Goal: Task Accomplishment & Management: Manage account settings

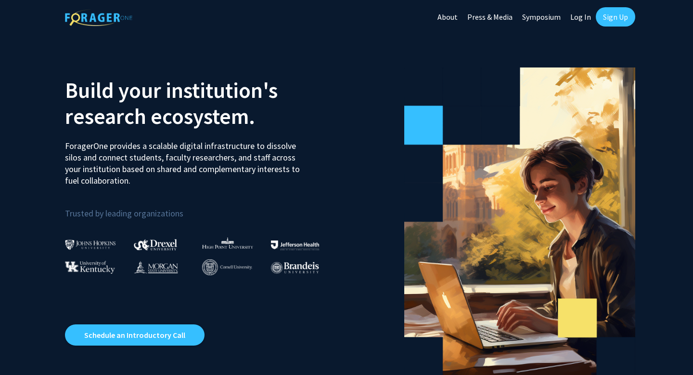
click at [573, 13] on link "Log In" at bounding box center [581, 17] width 30 height 34
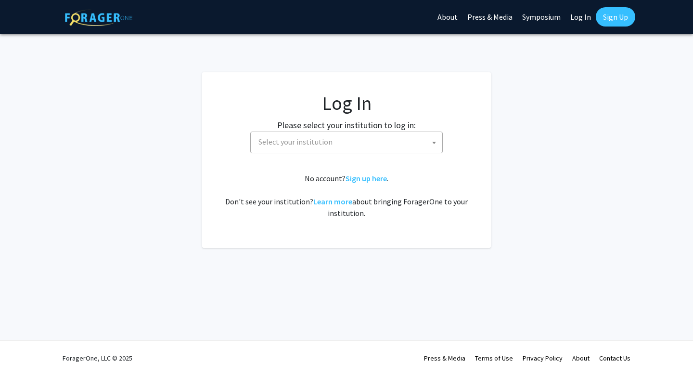
click at [406, 137] on span "Select your institution" at bounding box center [349, 142] width 188 height 20
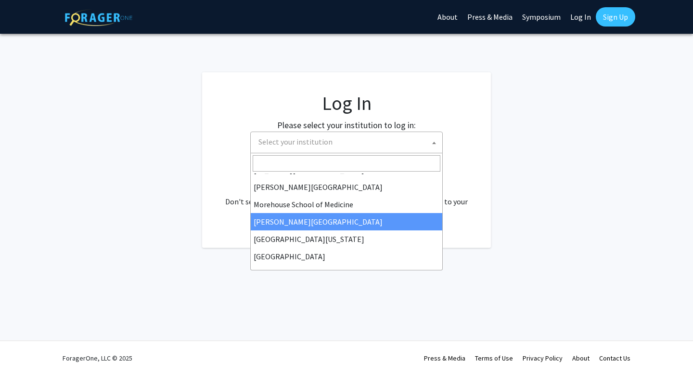
scroll to position [233, 0]
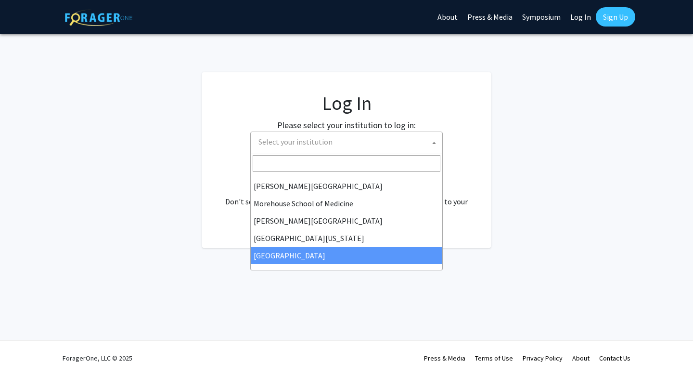
select select "4"
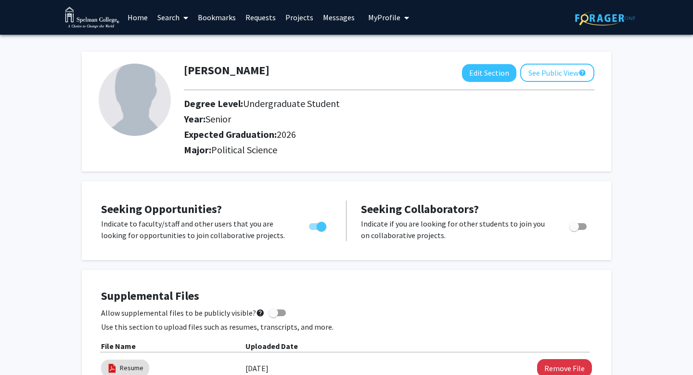
click at [130, 13] on link "Home" at bounding box center [138, 17] width 30 height 34
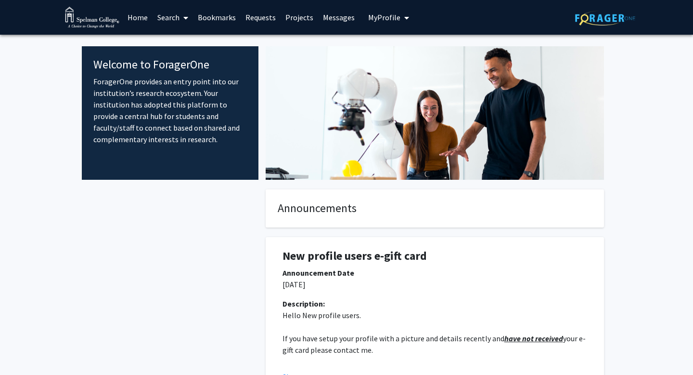
click at [296, 17] on link "Projects" at bounding box center [300, 17] width 38 height 34
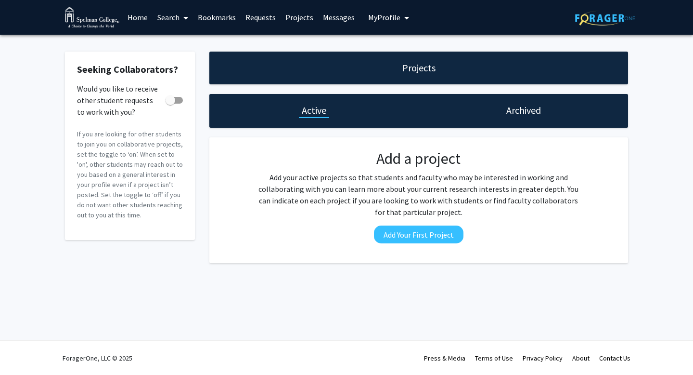
click at [269, 18] on link "Requests" at bounding box center [261, 17] width 40 height 34
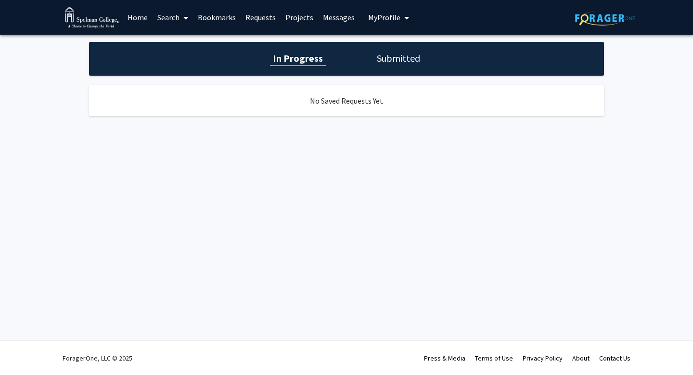
click at [190, 22] on link "Search" at bounding box center [173, 17] width 40 height 34
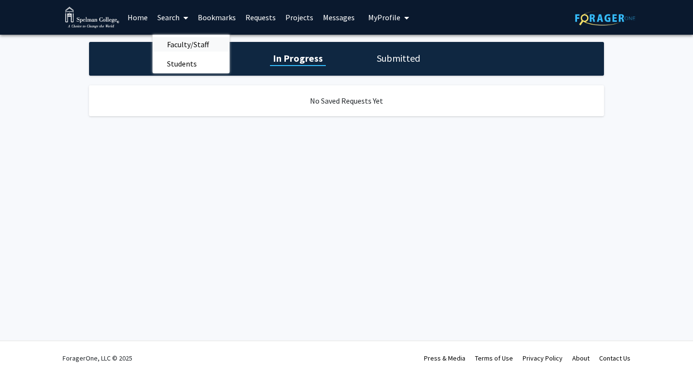
click at [186, 48] on span "Faculty/Staff" at bounding box center [188, 44] width 71 height 19
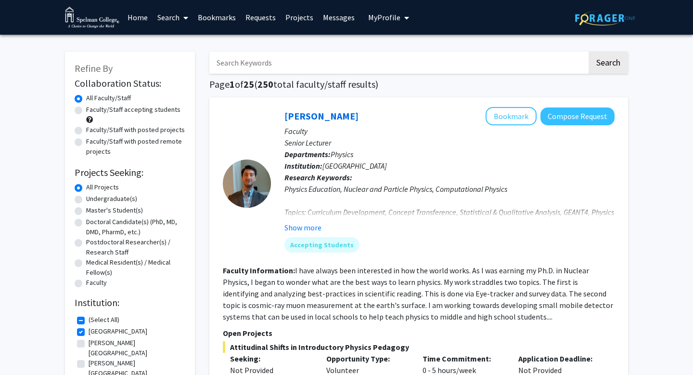
click at [379, 17] on span "My Profile" at bounding box center [384, 18] width 32 height 10
click at [402, 62] on div "Naomi Wagner View Profile Account Settings Log Out" at bounding box center [418, 67] width 106 height 65
click at [403, 57] on span "View Profile" at bounding box center [428, 55] width 58 height 11
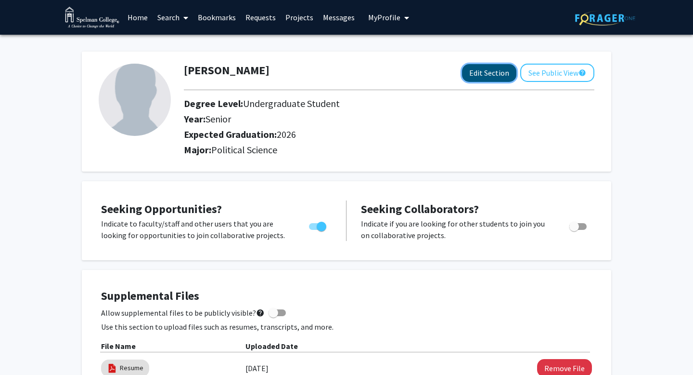
click at [488, 70] on button "Edit Section" at bounding box center [489, 73] width 54 height 18
select select "senior"
select select "2026"
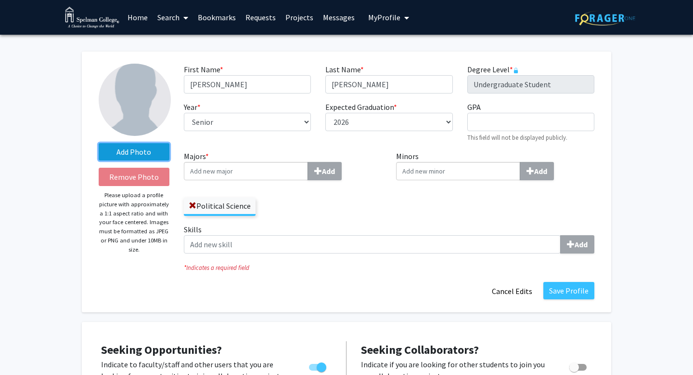
click at [112, 148] on label "Add Photo" at bounding box center [134, 151] width 71 height 17
click at [0, 0] on input "Add Photo" at bounding box center [0, 0] width 0 height 0
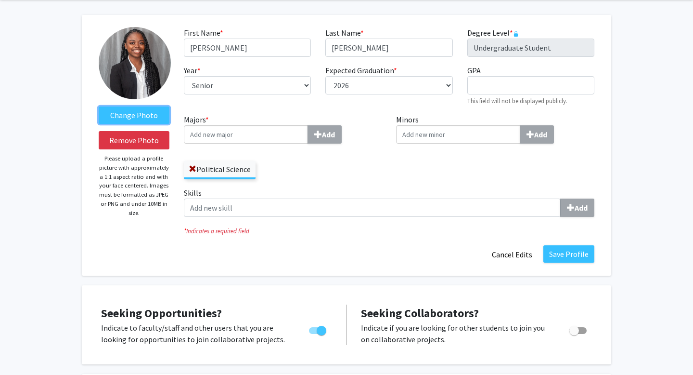
scroll to position [32, 0]
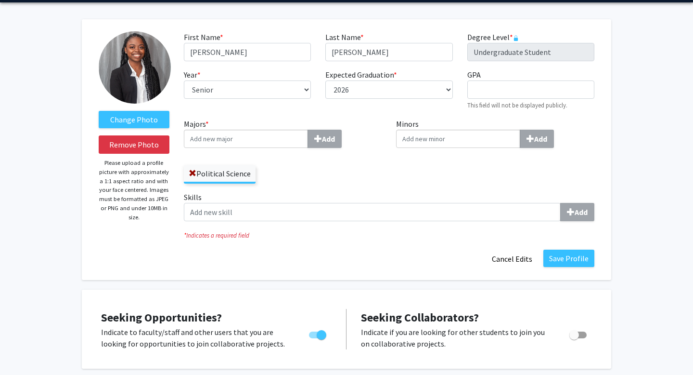
click at [308, 141] on input "Minors Add" at bounding box center [246, 139] width 124 height 18
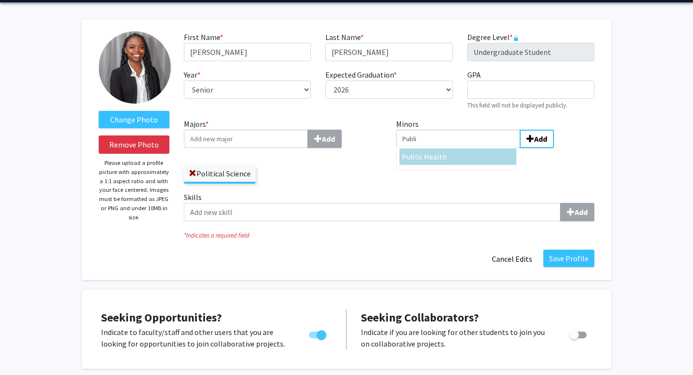
type input "Publi"
click at [429, 149] on div "Publi c Health" at bounding box center [458, 156] width 117 height 16
click at [429, 148] on input "Publi" at bounding box center [458, 139] width 124 height 18
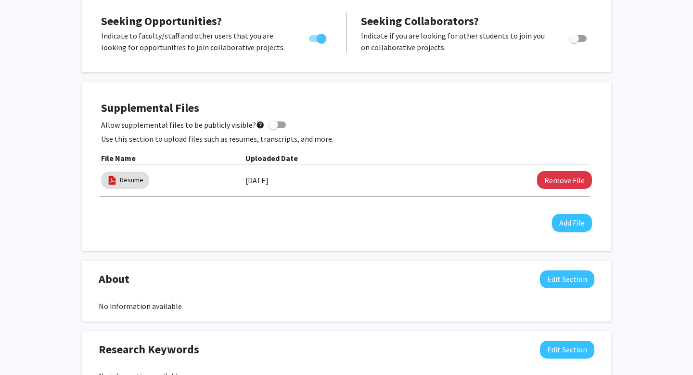
scroll to position [0, 0]
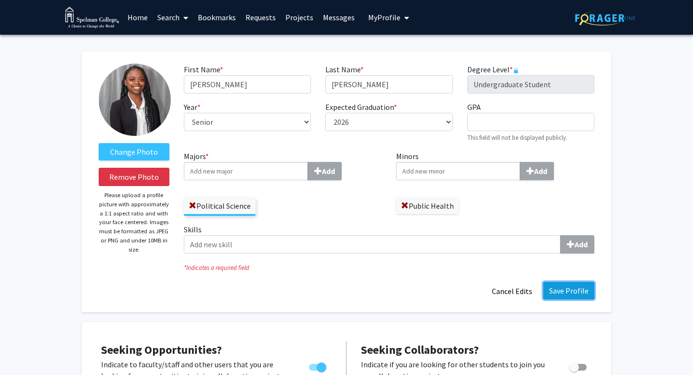
click at [570, 288] on button "Save Profile" at bounding box center [569, 290] width 51 height 17
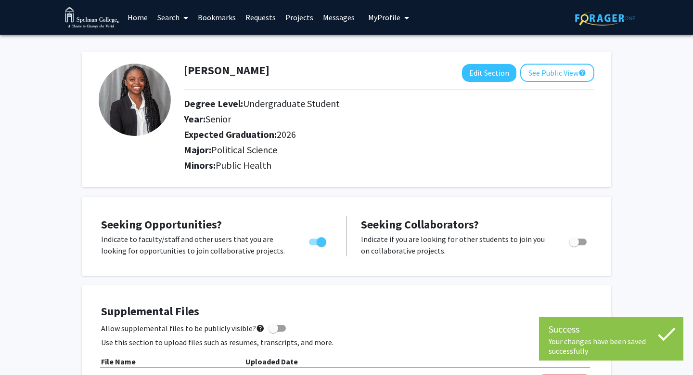
click at [145, 18] on link "Home" at bounding box center [138, 17] width 30 height 34
